Goal: Task Accomplishment & Management: Manage account settings

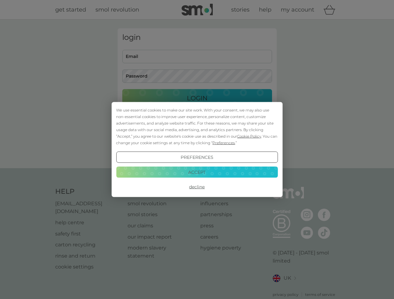
click at [249, 136] on span "Cookie Policy" at bounding box center [249, 136] width 24 height 5
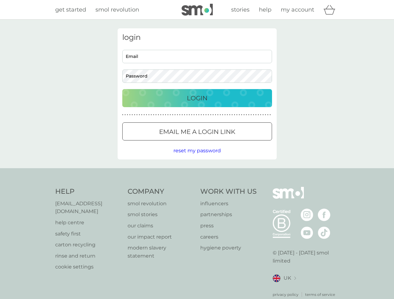
click at [223, 143] on div "login Email Password Login ● ● ● ● ● ● ● ● ● ● ● ● ● ● ● ● ● ● ● ● ● ● ● ● ● ● …" at bounding box center [196, 93] width 159 height 131
click at [197, 157] on div "login Email Password Login ● ● ● ● ● ● ● ● ● ● ● ● ● ● ● ● ● ● ● ● ● ● ● ● ● ● …" at bounding box center [196, 93] width 159 height 131
click at [197, 187] on div "Help [EMAIL_ADDRESS][DOMAIN_NAME] help centre safety first carton recycling rin…" at bounding box center [197, 242] width 284 height 111
click at [197, 172] on div "Help [EMAIL_ADDRESS][DOMAIN_NAME] help centre safety first carton recycling rin…" at bounding box center [197, 242] width 394 height 148
